Goal: Task Accomplishment & Management: Manage account settings

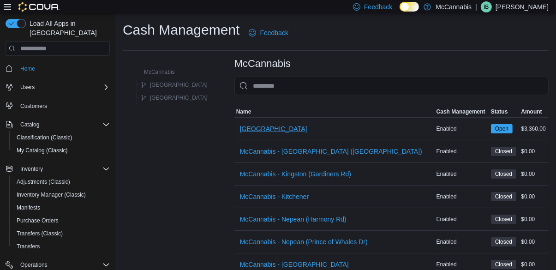
click at [240, 138] on span "[GEOGRAPHIC_DATA]" at bounding box center [273, 128] width 67 height 18
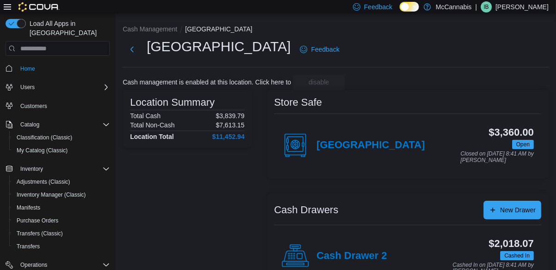
scroll to position [36, 0]
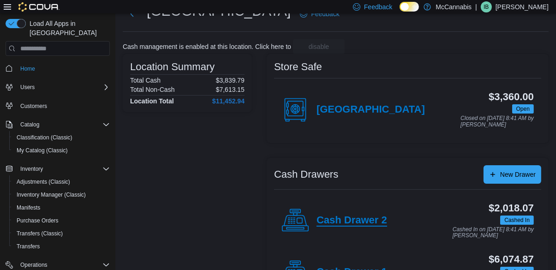
click at [353, 221] on h4 "Cash Drawer 2" at bounding box center [351, 220] width 71 height 12
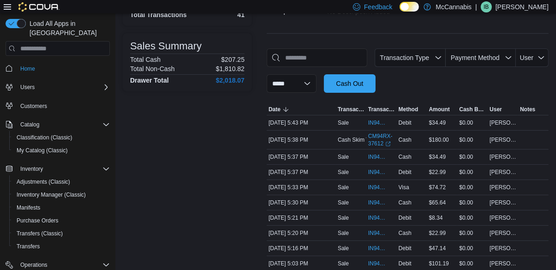
scroll to position [107, 0]
click at [384, 172] on span "IN94RX-480037" at bounding box center [377, 172] width 18 height 7
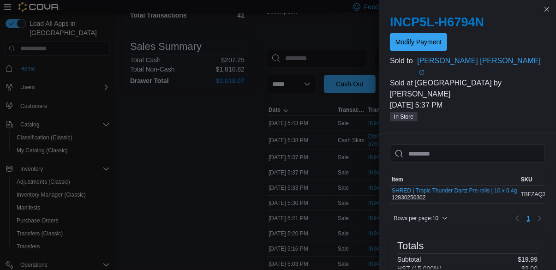
click at [422, 35] on span "Modify Payment" at bounding box center [418, 42] width 46 height 18
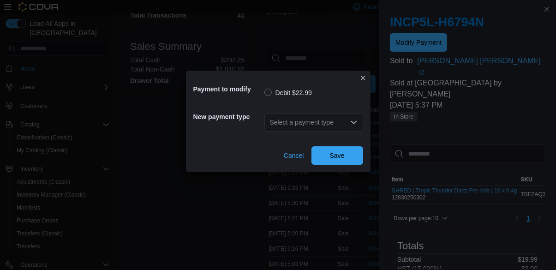
click at [335, 131] on div "Select a payment type" at bounding box center [313, 122] width 99 height 18
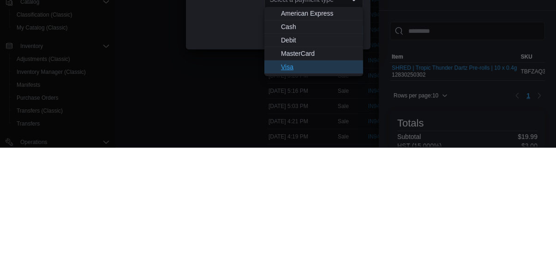
click at [326, 195] on button "Visa" at bounding box center [313, 189] width 99 height 13
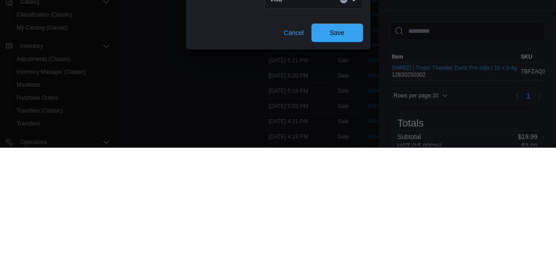
scroll to position [142, 0]
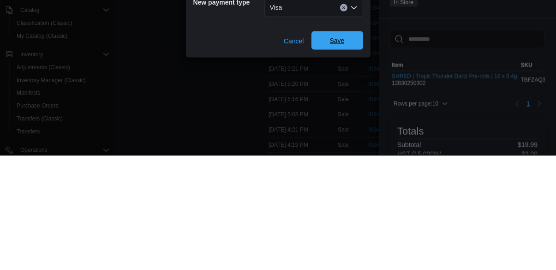
click at [337, 156] on span "Save" at bounding box center [337, 154] width 15 height 9
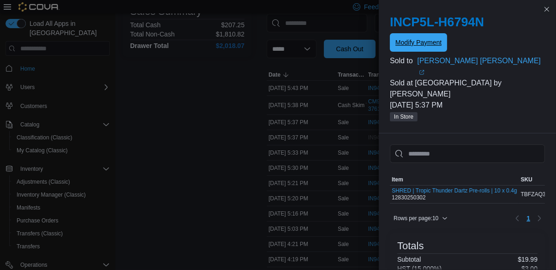
scroll to position [0, 0]
